Goal: Task Accomplishment & Management: Use online tool/utility

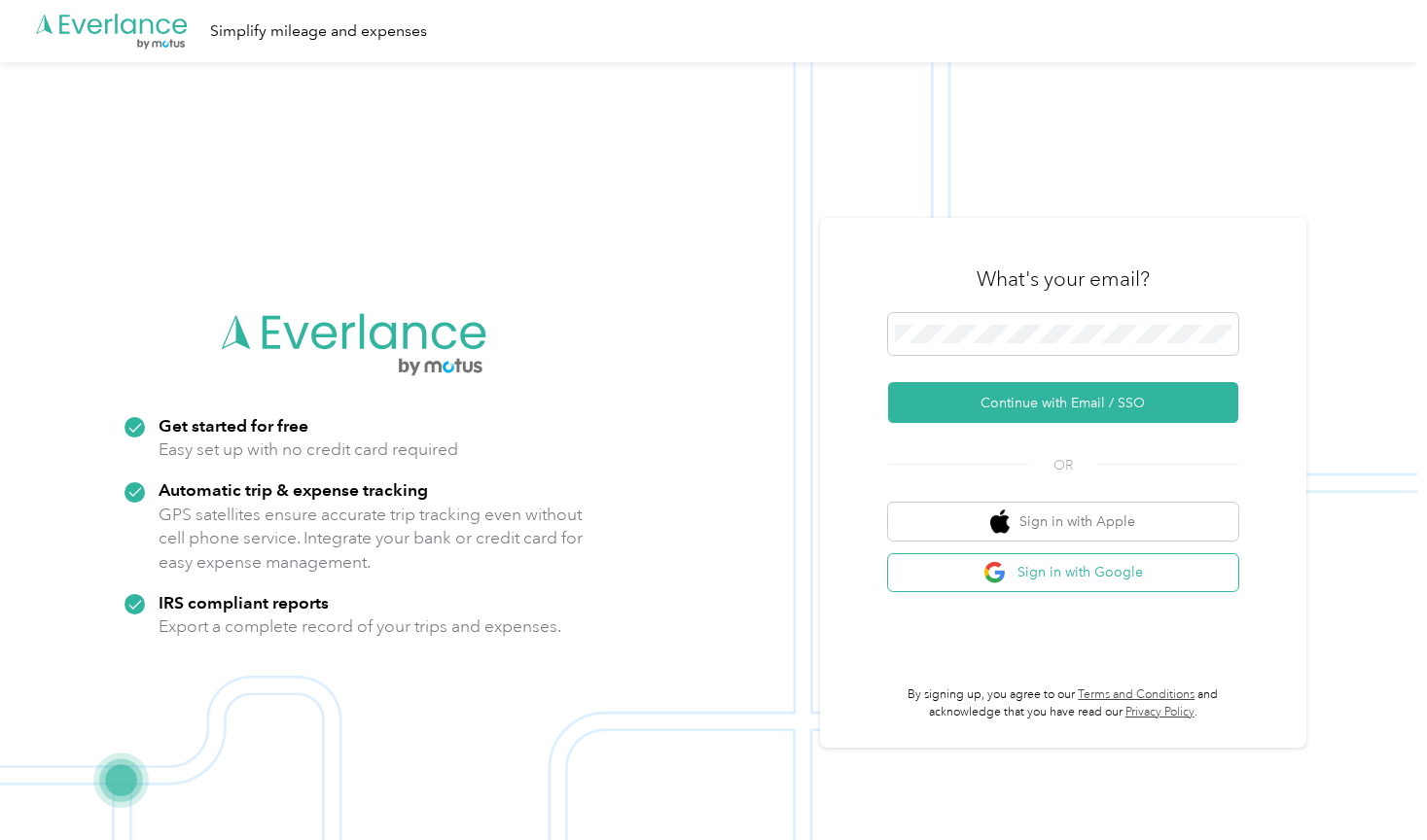
click at [1024, 561] on button "Sign in with Google" at bounding box center [1063, 572] width 350 height 38
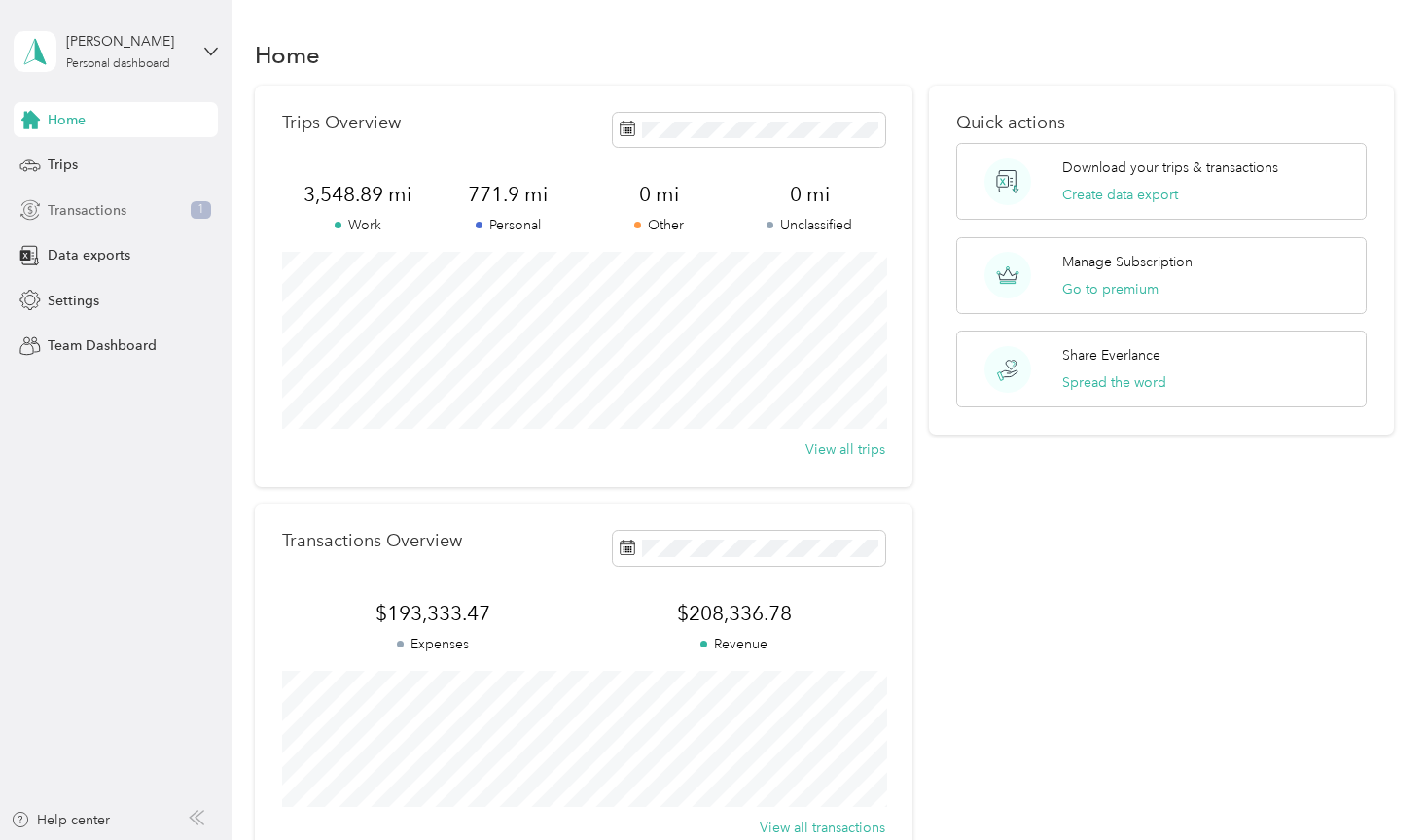
click at [118, 210] on span "Transactions" at bounding box center [87, 210] width 79 height 21
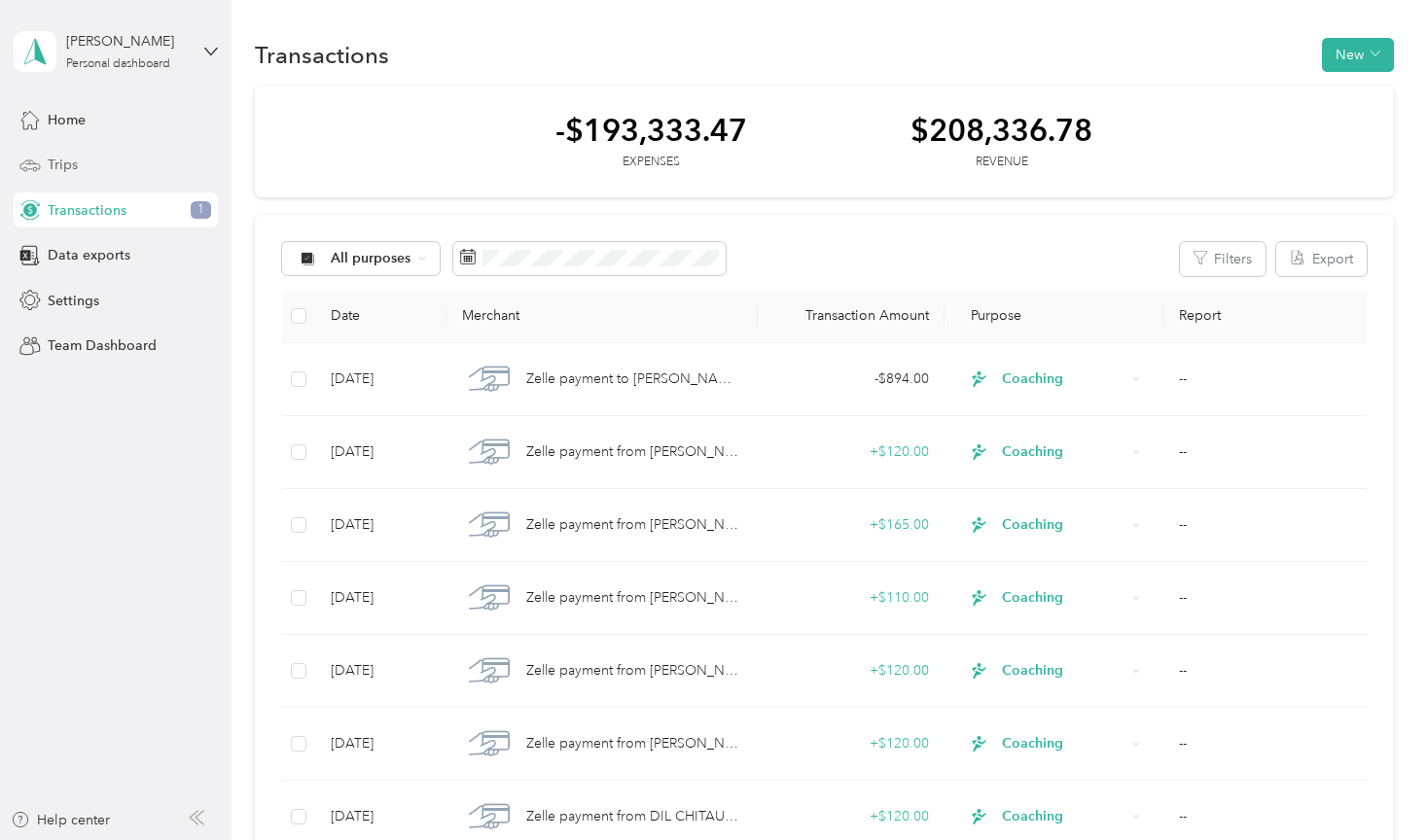
click at [118, 171] on div "Trips" at bounding box center [116, 165] width 205 height 35
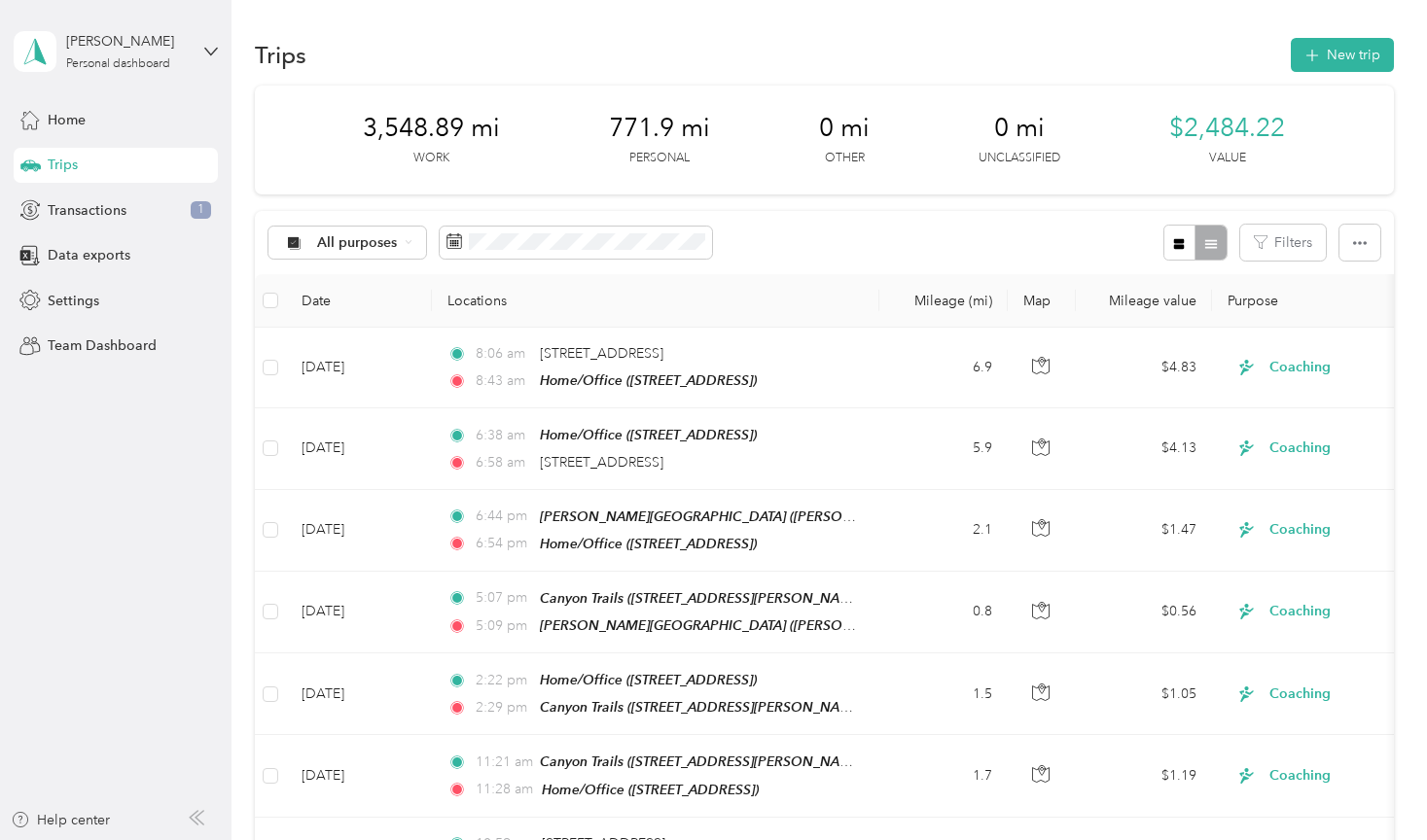
scroll to position [7, 0]
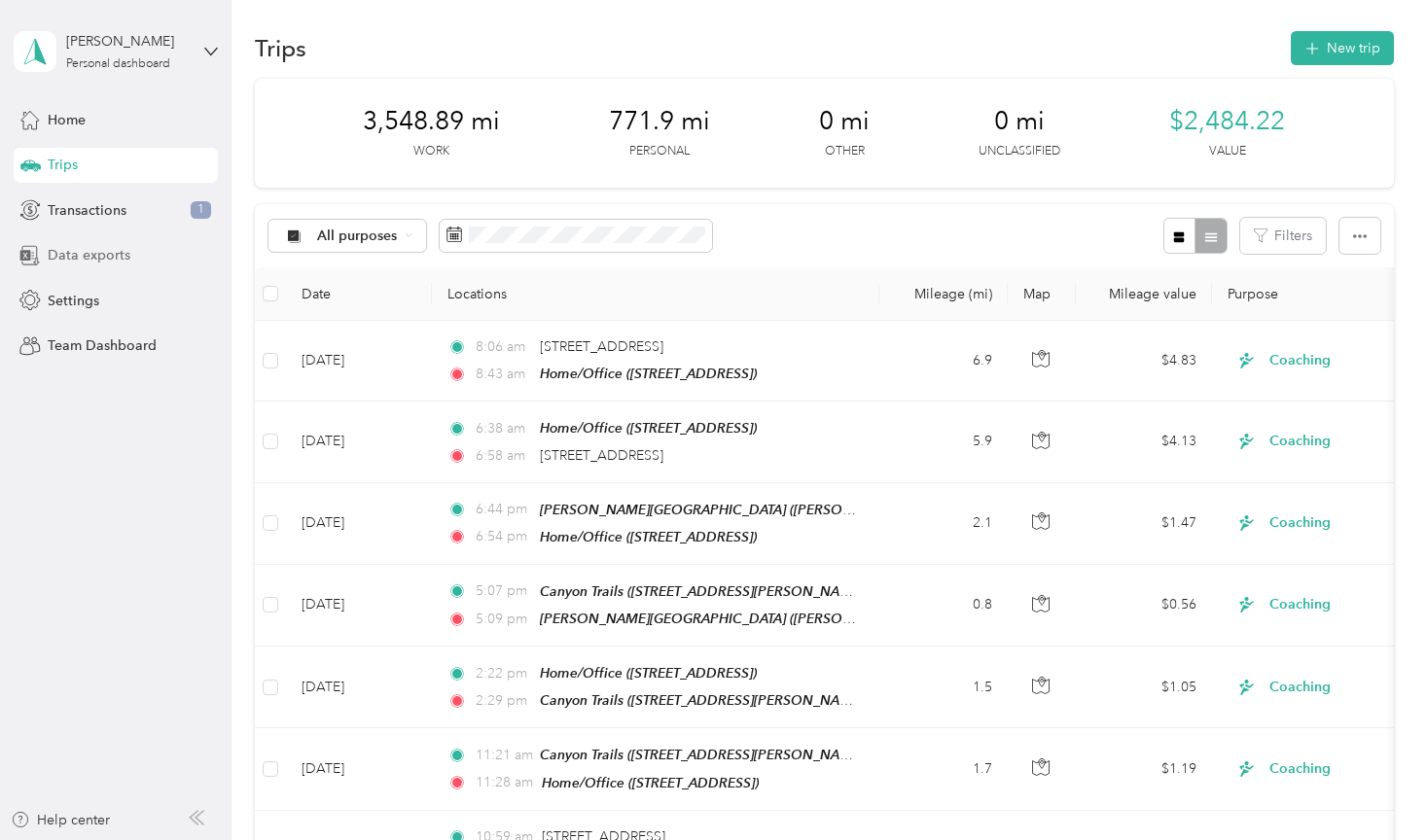
click at [96, 262] on span "Data exports" at bounding box center [89, 255] width 83 height 21
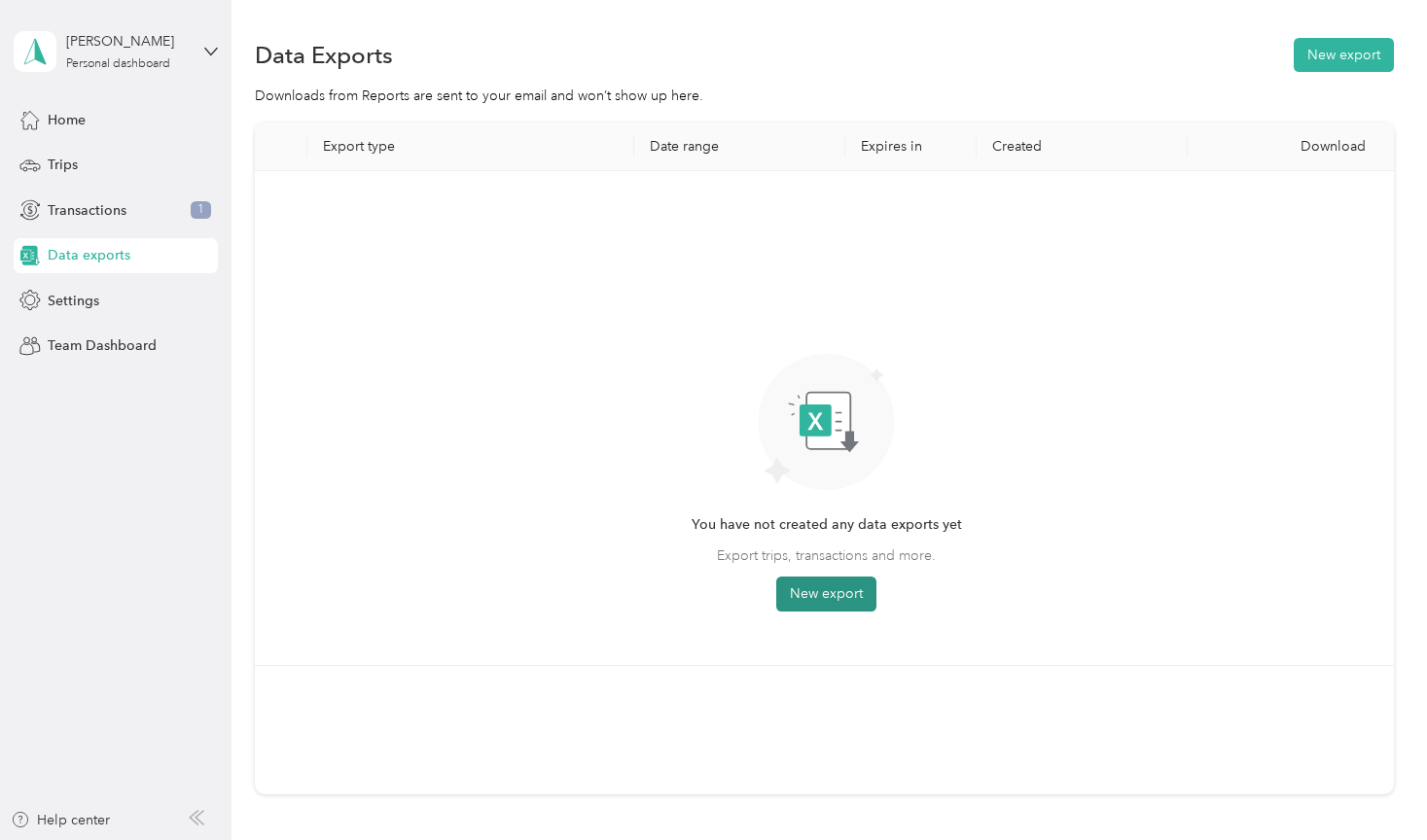
click at [848, 589] on button "New export" at bounding box center [827, 594] width 100 height 35
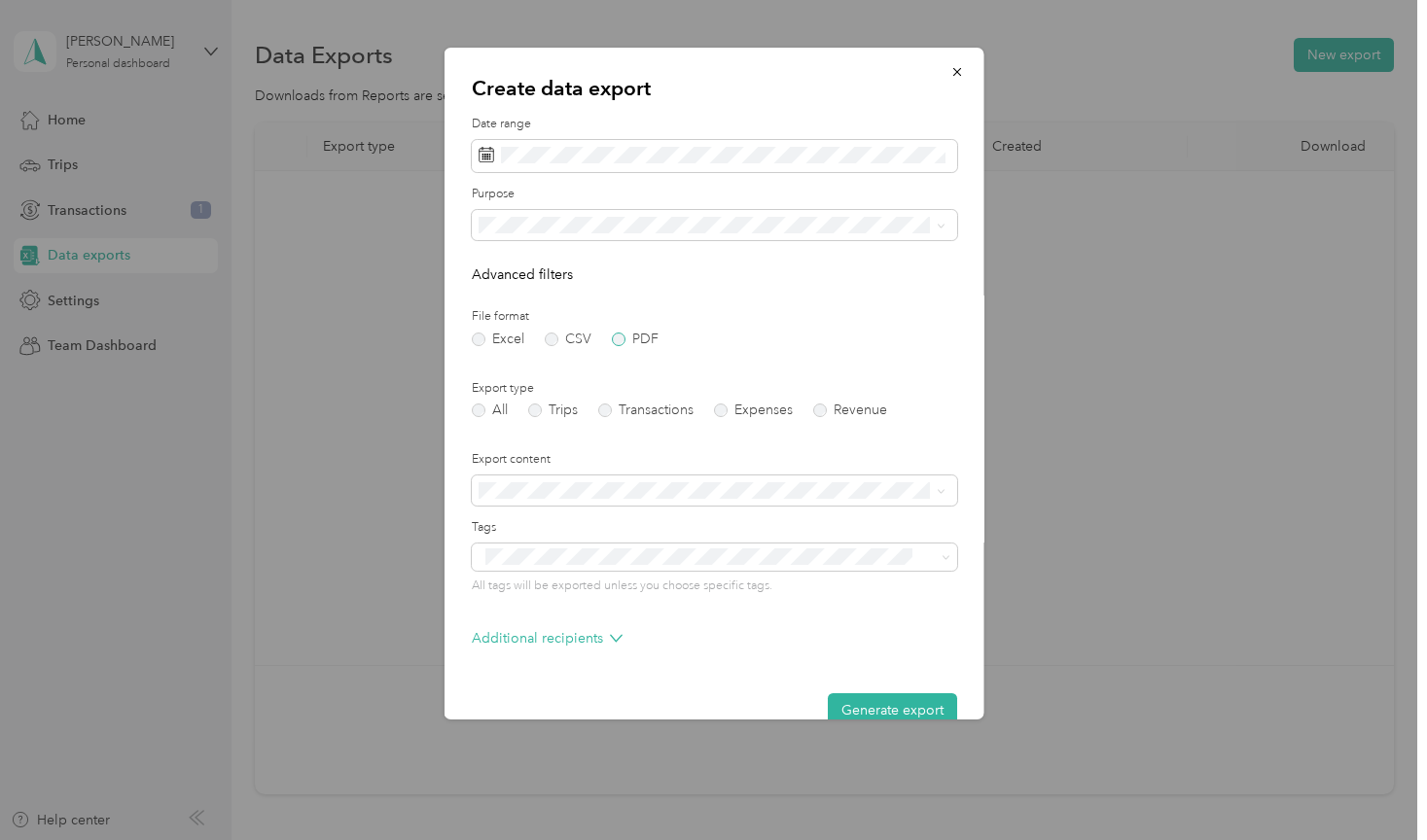
click at [618, 337] on label "PDF" at bounding box center [634, 339] width 46 height 14
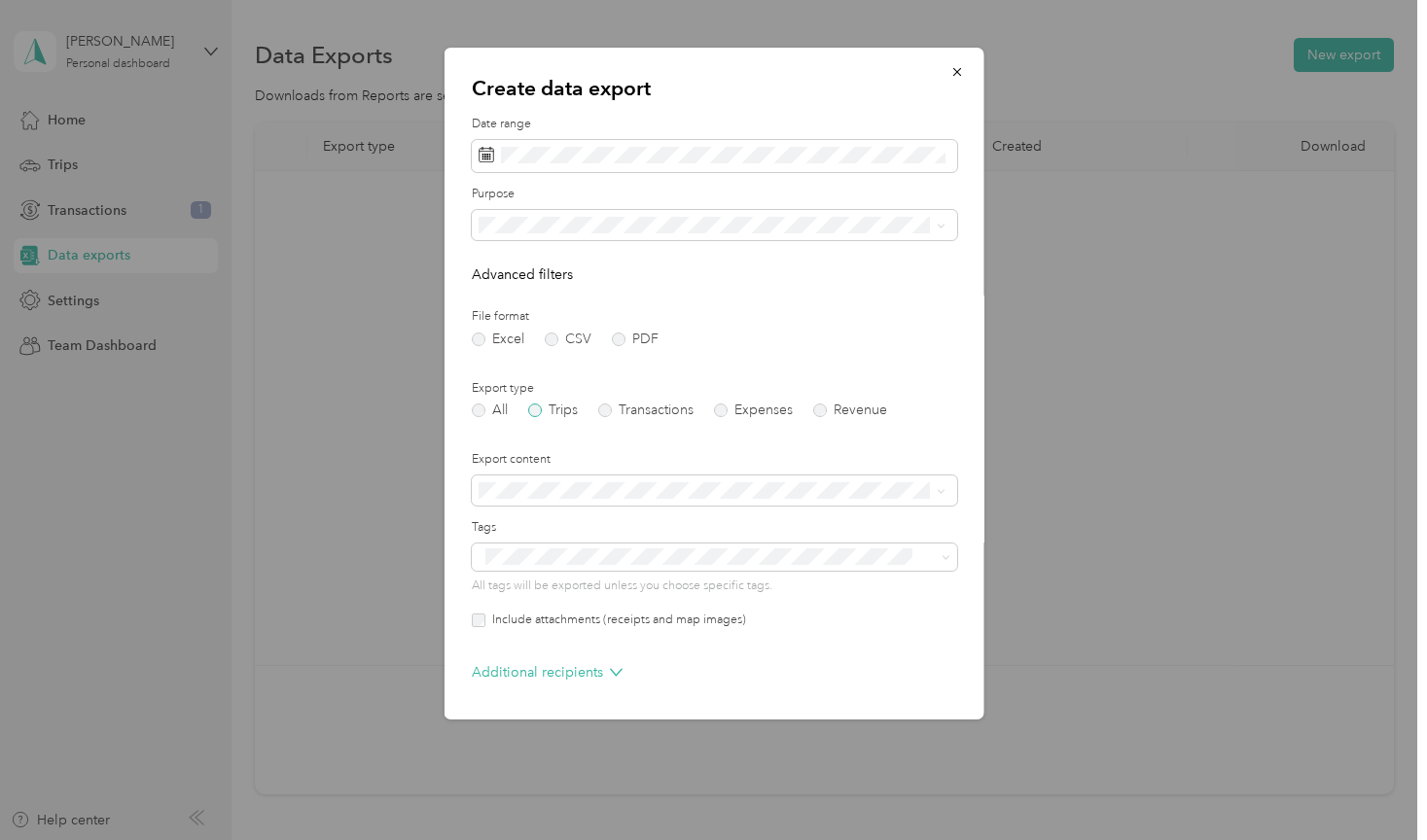
click at [567, 414] on label "Trips" at bounding box center [552, 410] width 49 height 14
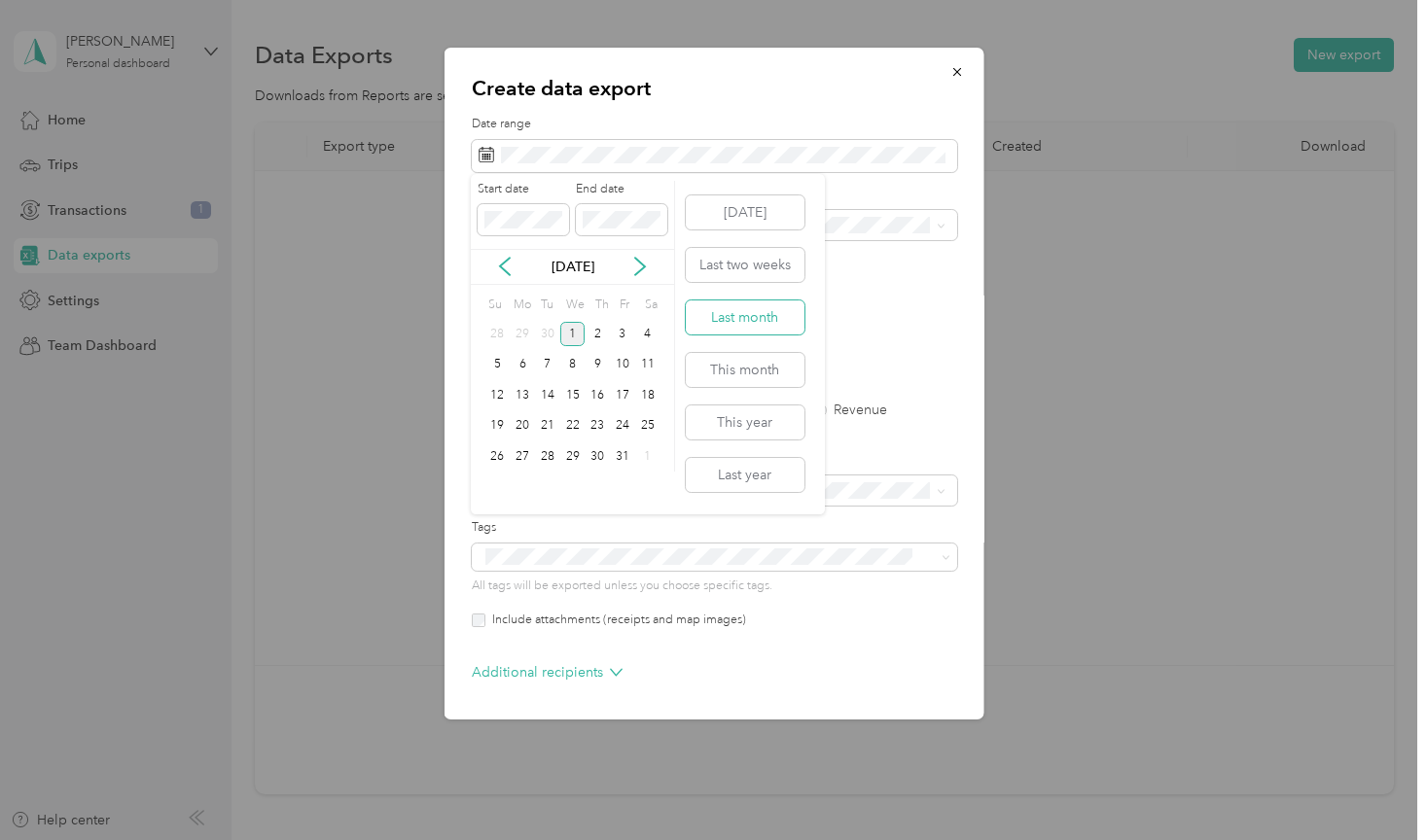
click at [724, 332] on button "Last month" at bounding box center [745, 317] width 119 height 34
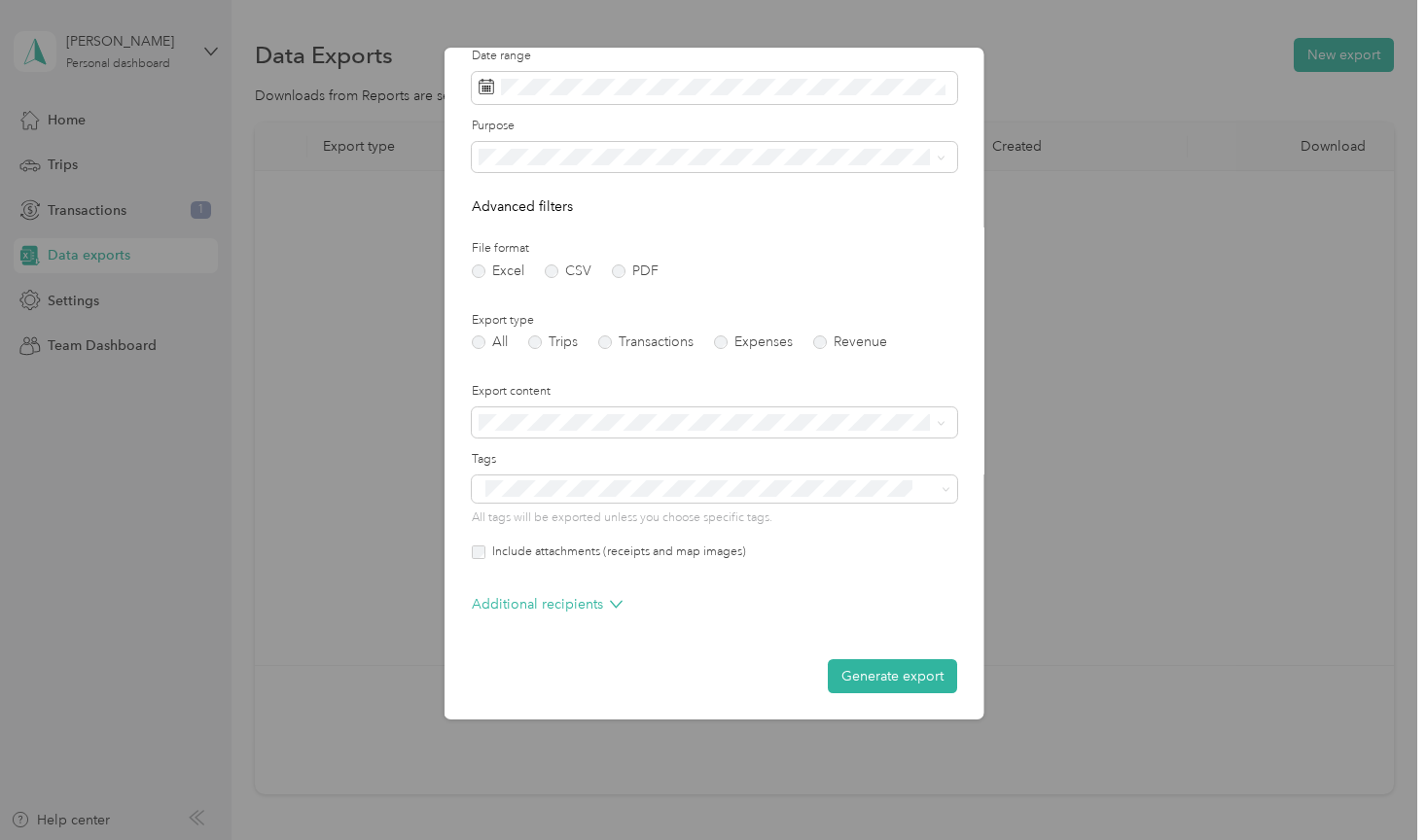
scroll to position [65, 0]
click at [838, 672] on button "Generate export" at bounding box center [891, 679] width 129 height 34
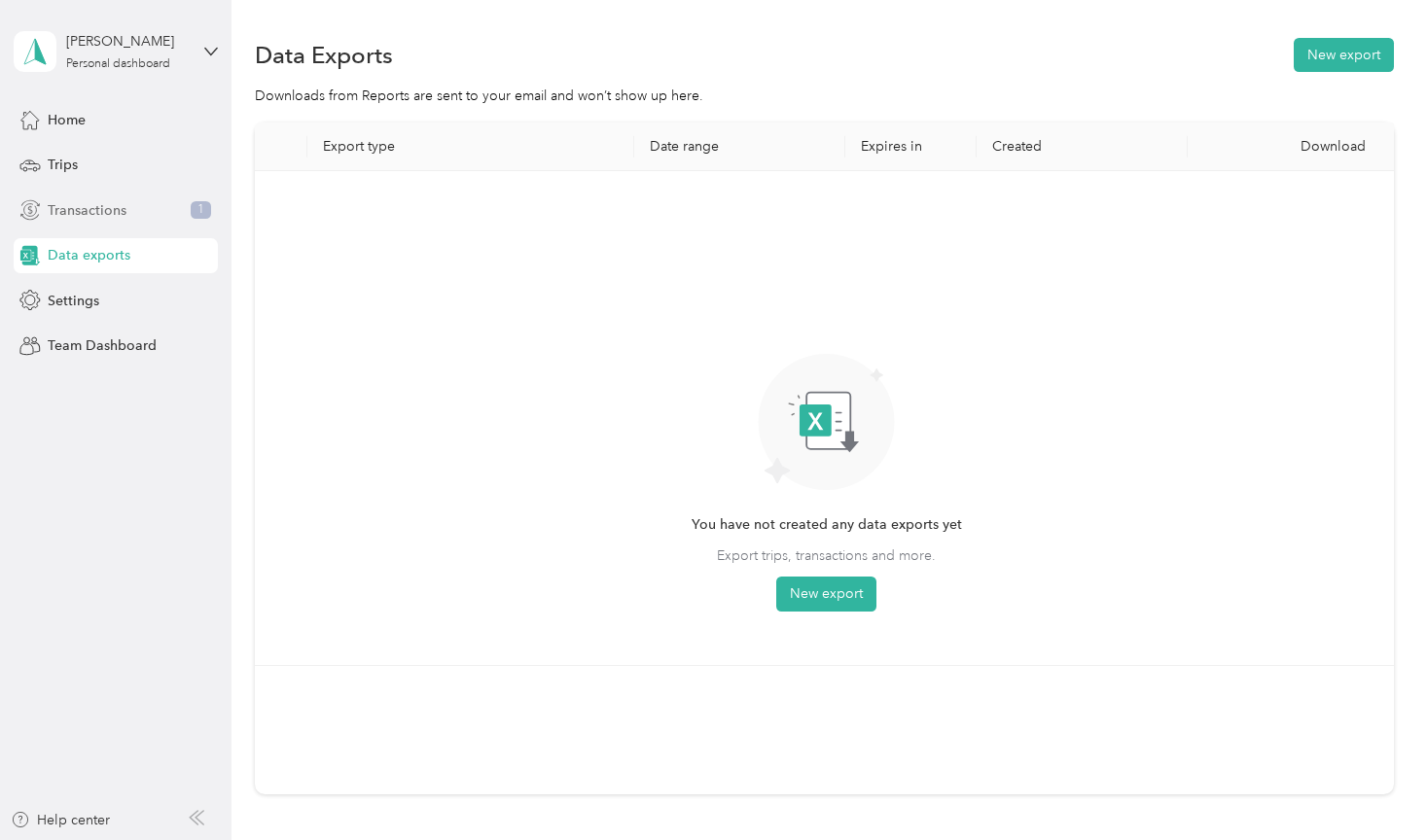
click at [86, 203] on span "Transactions" at bounding box center [87, 210] width 79 height 21
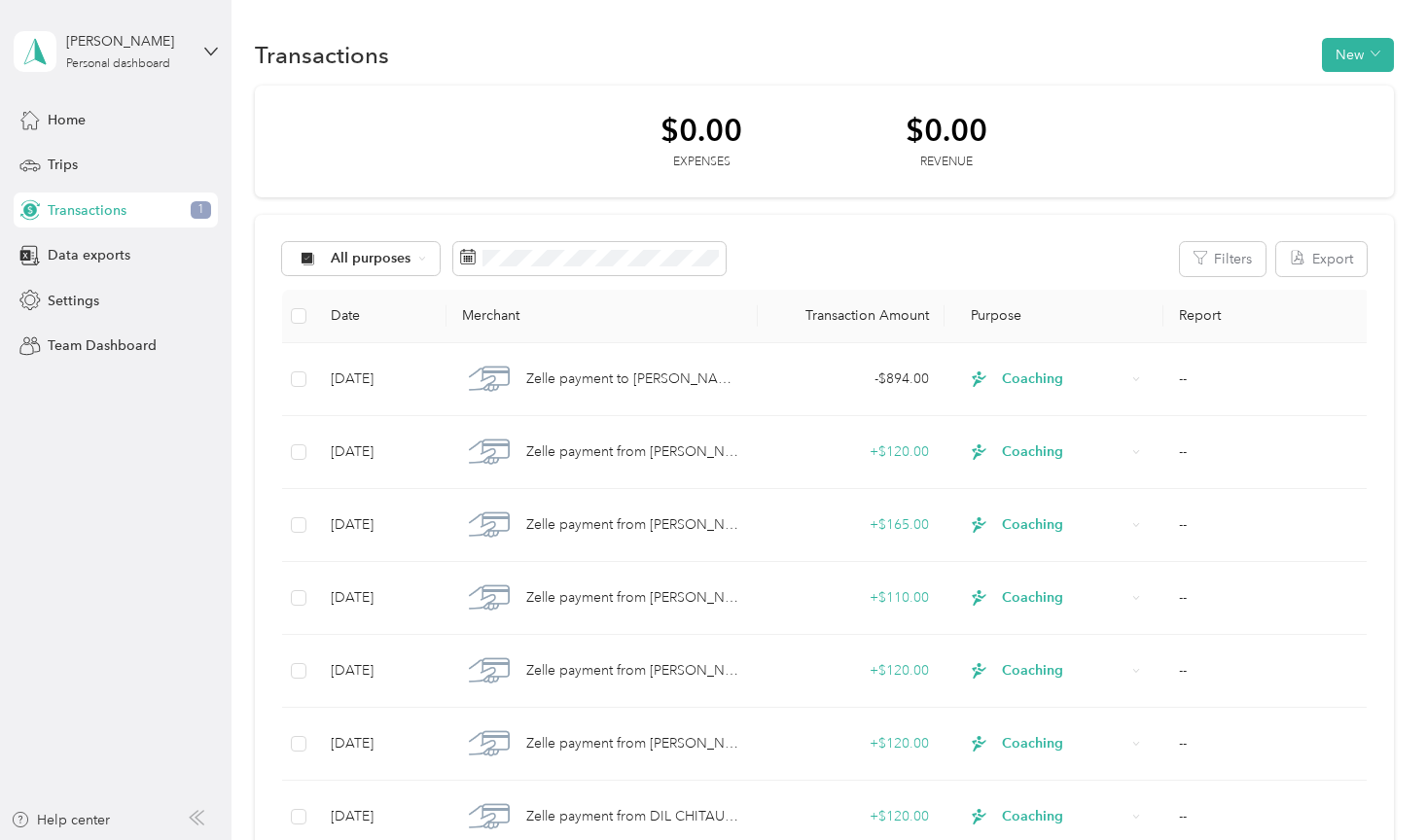
click at [95, 236] on div "Home Trips Transactions 1 Data exports Settings Team Dashboard" at bounding box center [116, 233] width 205 height 262
click at [95, 258] on span "Data exports" at bounding box center [89, 255] width 83 height 21
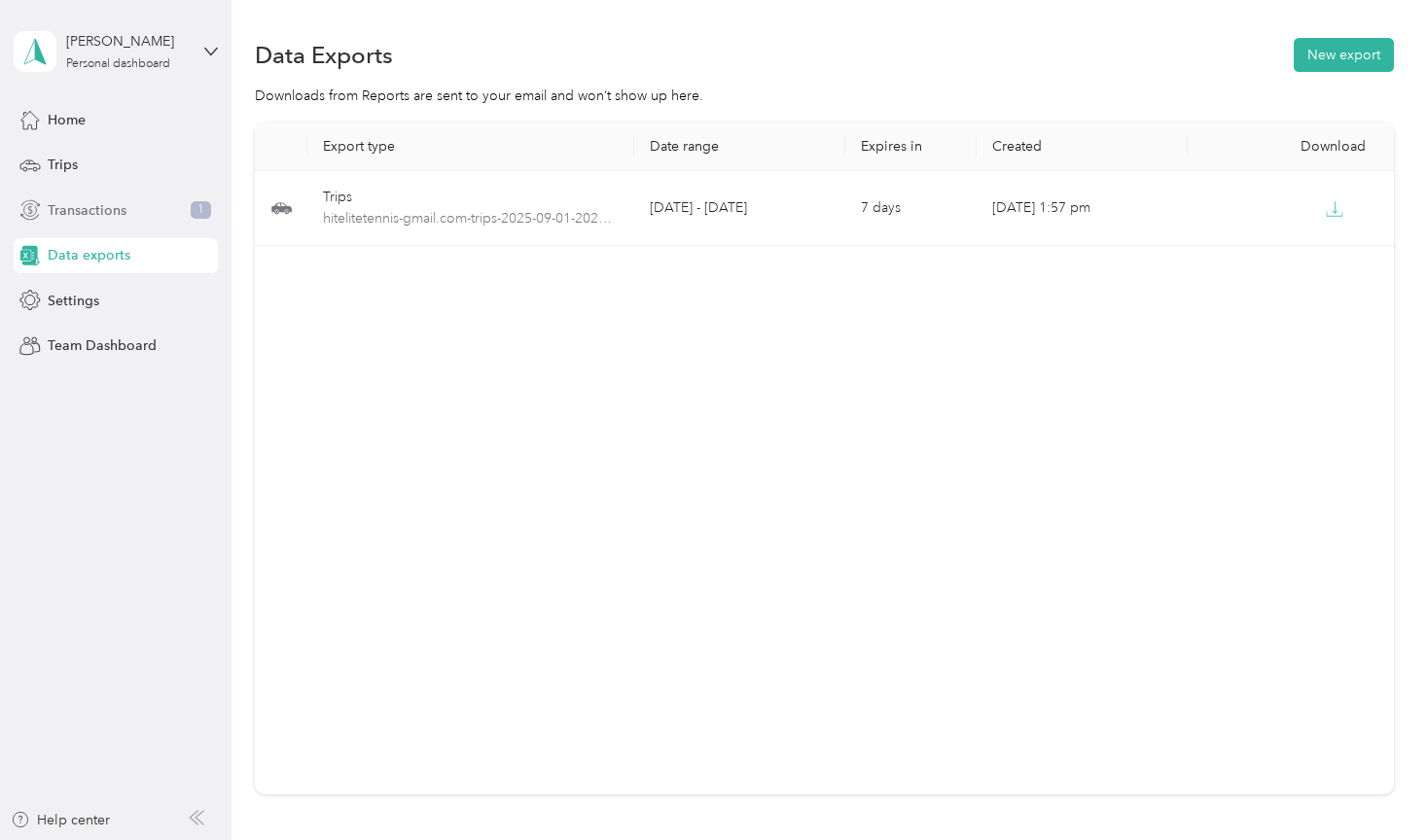
click at [148, 224] on div "Transactions 1" at bounding box center [116, 210] width 205 height 35
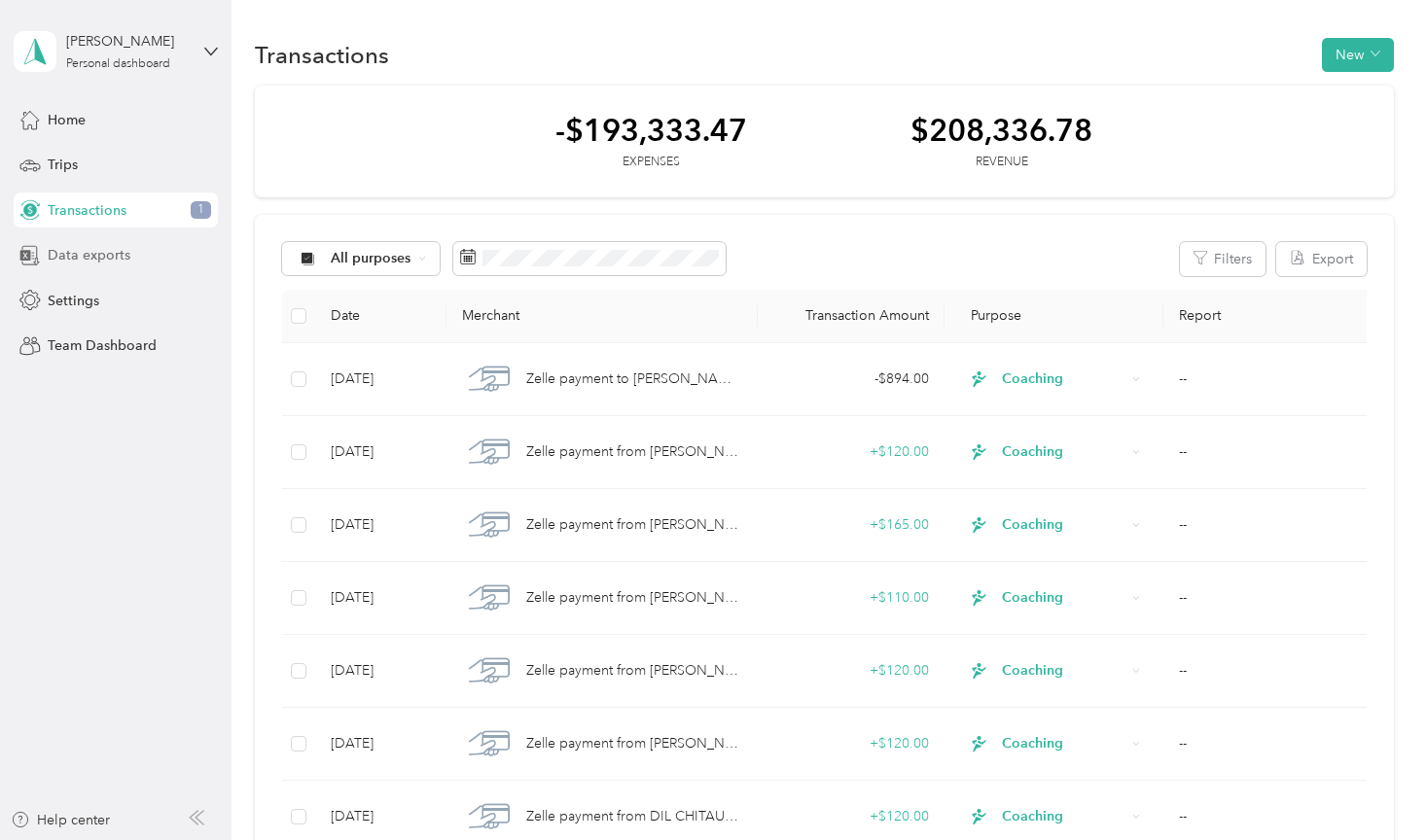
click at [155, 265] on div "Data exports" at bounding box center [116, 256] width 205 height 35
